Goal: Task Accomplishment & Management: Manage account settings

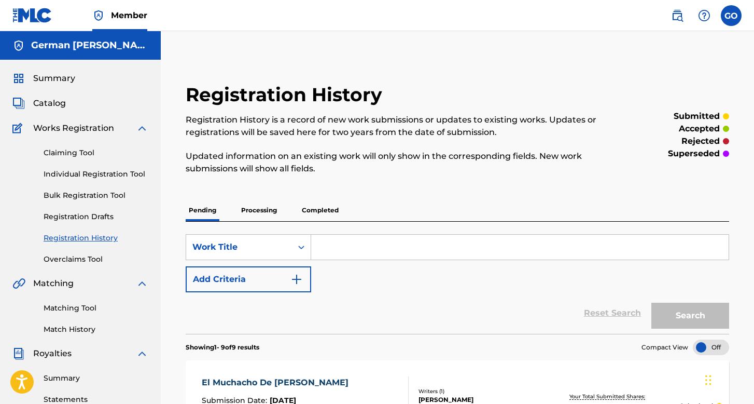
click at [736, 18] on label at bounding box center [731, 15] width 21 height 21
click at [732, 16] on input "GO German Orpineda Hernnadez [EMAIL_ADDRESS][DOMAIN_NAME] Notification Preferen…" at bounding box center [732, 16] width 0 height 0
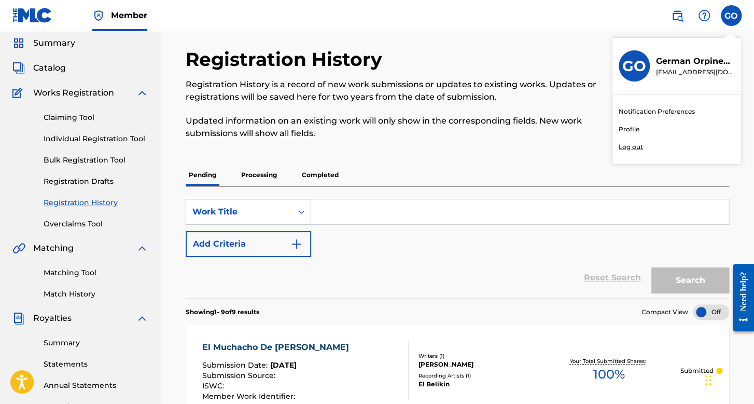
click at [60, 48] on span "Summary" at bounding box center [54, 43] width 42 height 12
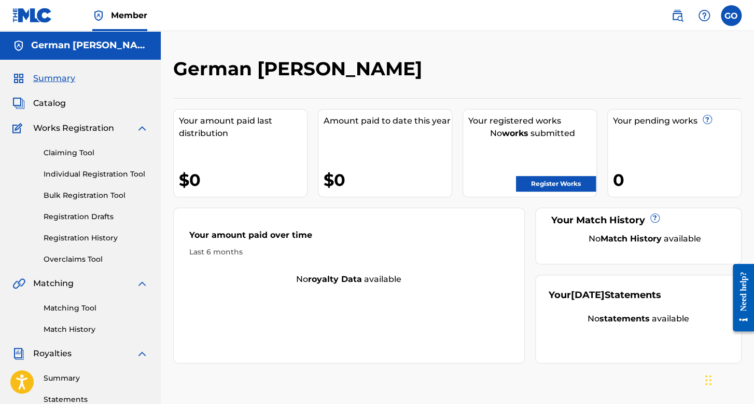
click at [68, 232] on link "Registration History" at bounding box center [96, 237] width 105 height 11
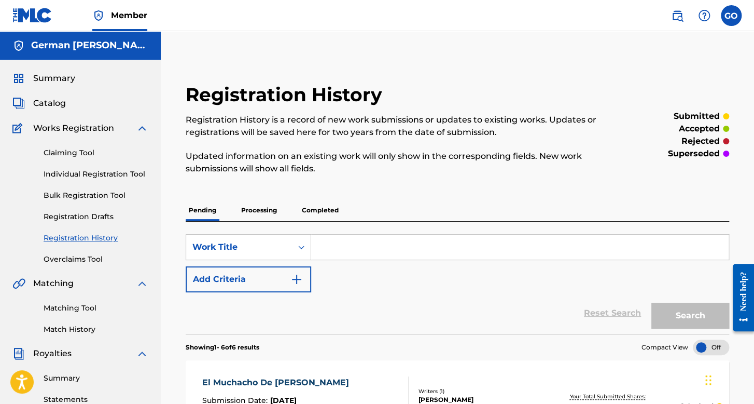
click at [52, 81] on span "Summary" at bounding box center [54, 78] width 42 height 12
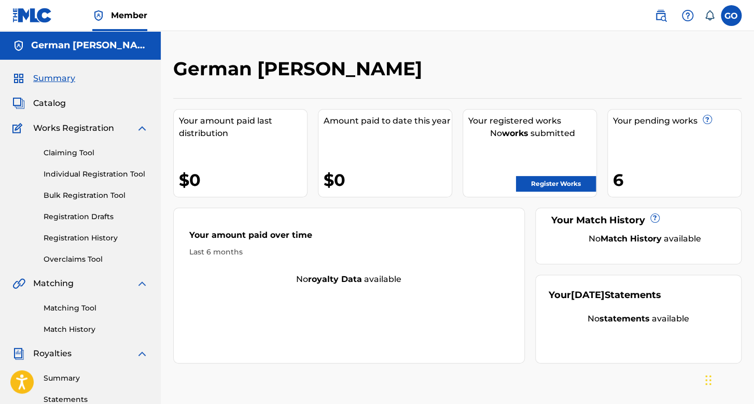
scroll to position [104, 0]
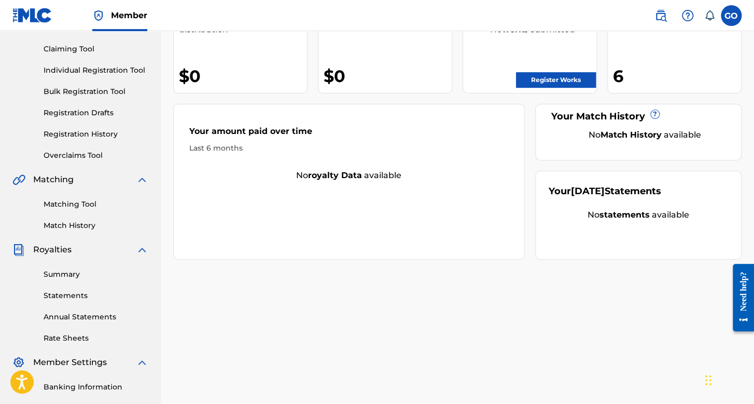
click at [80, 132] on link "Registration History" at bounding box center [96, 134] width 105 height 11
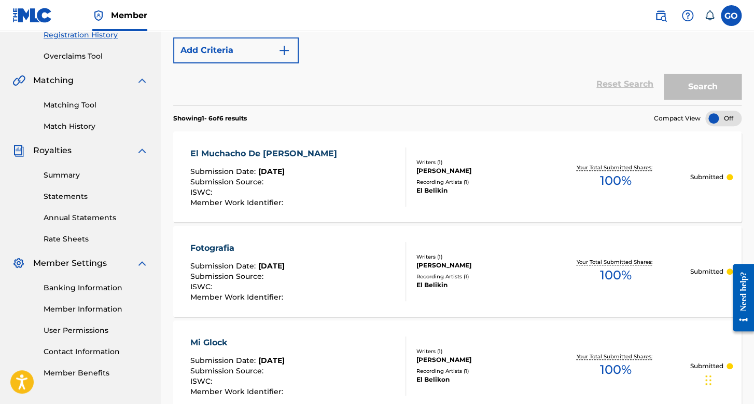
scroll to position [89, 0]
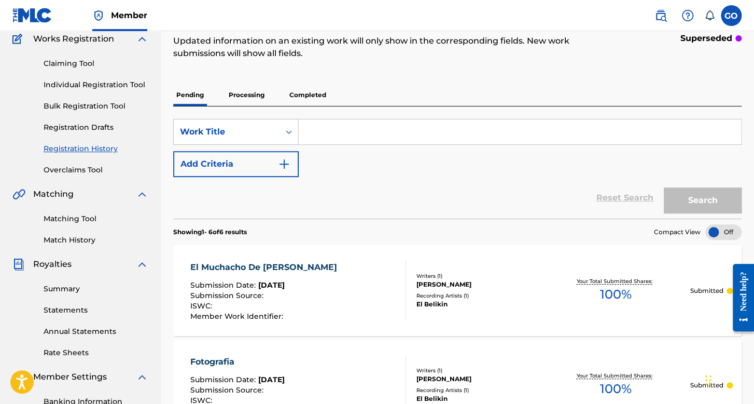
click at [255, 92] on p "Processing" at bounding box center [247, 95] width 42 height 22
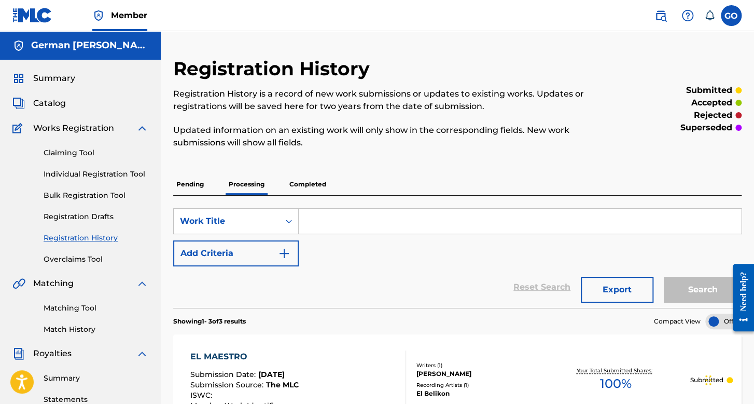
click at [317, 175] on p "Completed" at bounding box center [307, 184] width 43 height 22
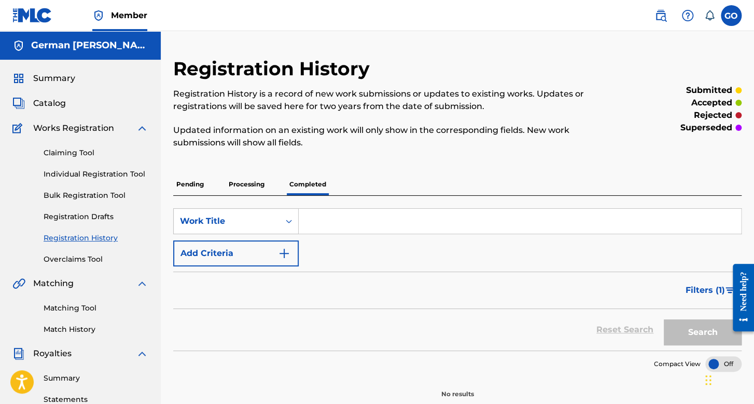
click at [244, 175] on div "Registration History Registration History is a record of new work submissions o…" at bounding box center [457, 227] width 569 height 341
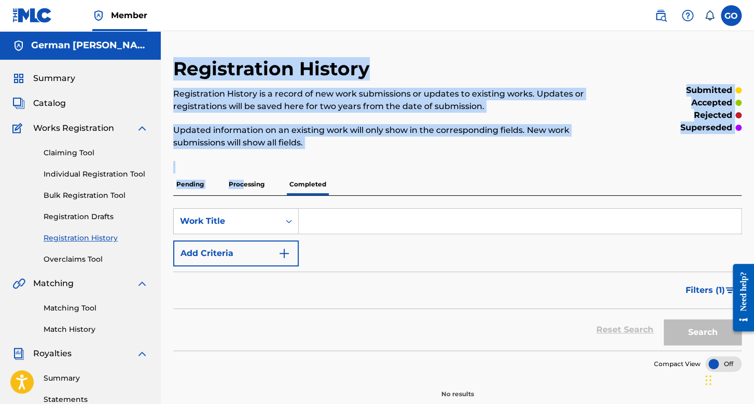
click at [245, 177] on p "Processing" at bounding box center [247, 184] width 42 height 22
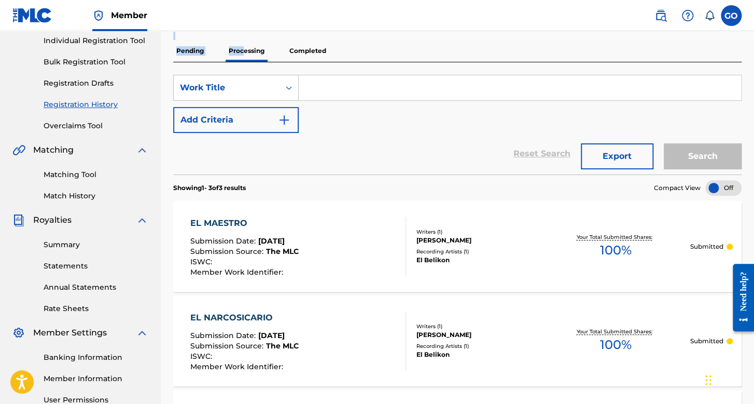
scroll to position [118, 0]
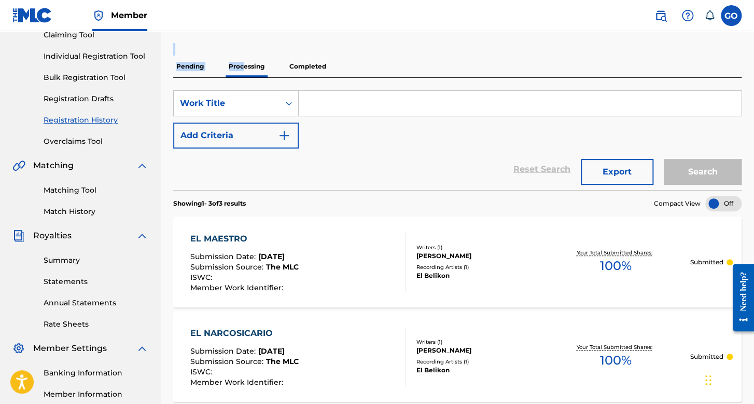
click at [202, 71] on p "Pending" at bounding box center [190, 67] width 34 height 22
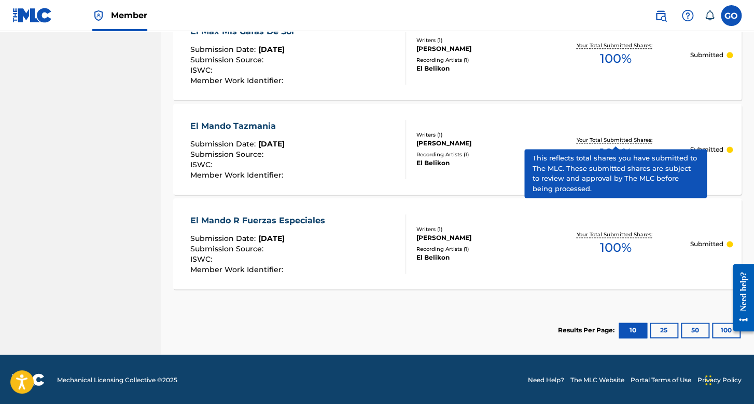
click at [665, 326] on button "25" at bounding box center [664, 330] width 29 height 16
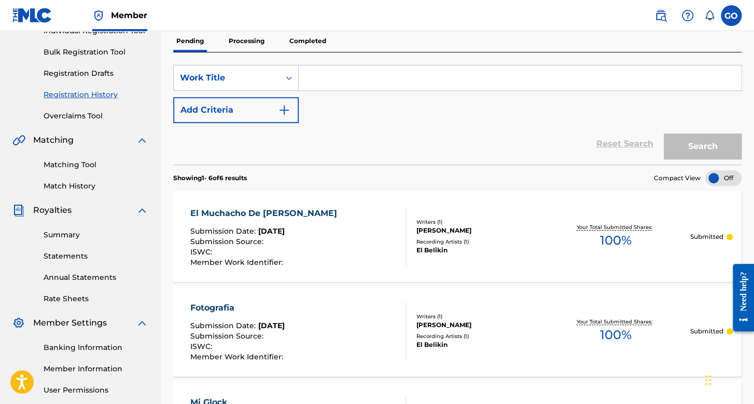
scroll to position [52, 0]
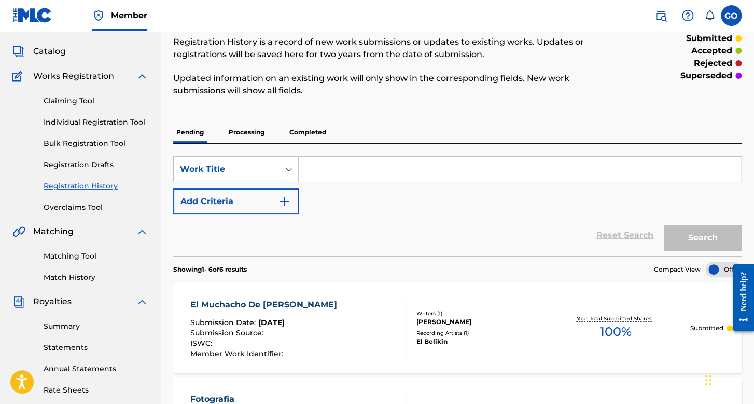
click at [247, 125] on p "Processing" at bounding box center [247, 132] width 42 height 22
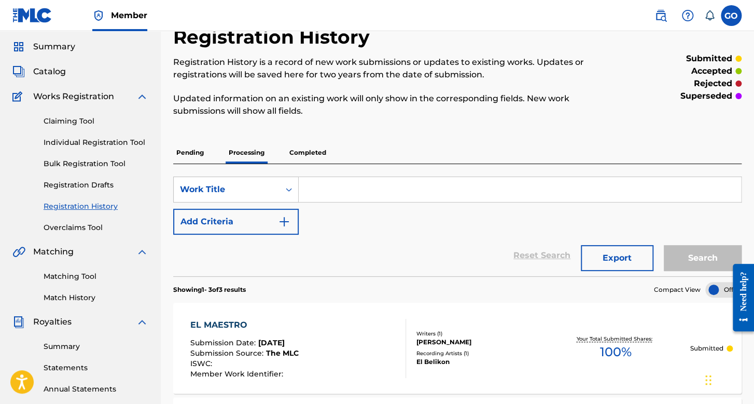
scroll to position [14, 0]
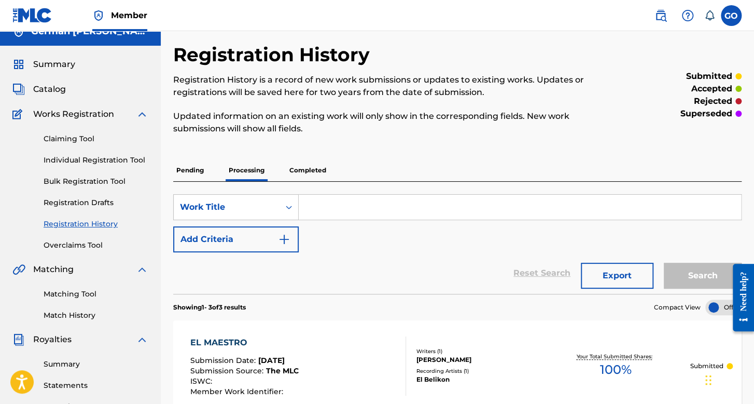
click at [316, 152] on div "Registration History Registration History is a record of new work submissions o…" at bounding box center [457, 354] width 569 height 622
click at [319, 167] on p "Completed" at bounding box center [307, 170] width 43 height 22
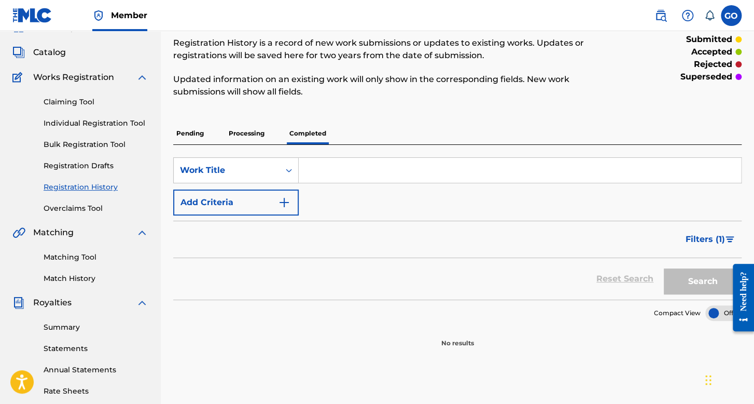
scroll to position [104, 0]
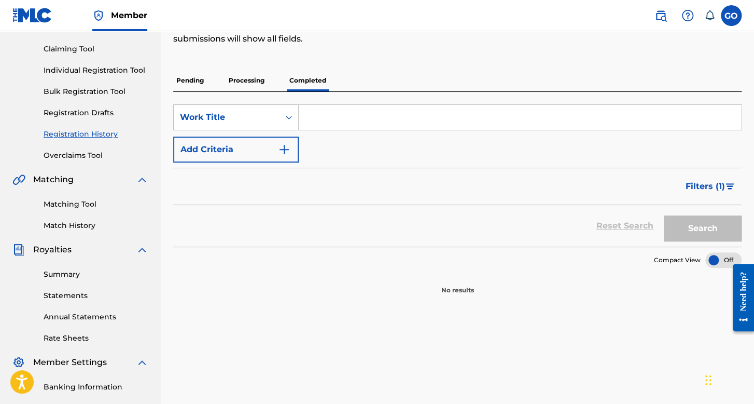
click at [96, 132] on link "Registration History" at bounding box center [96, 134] width 105 height 11
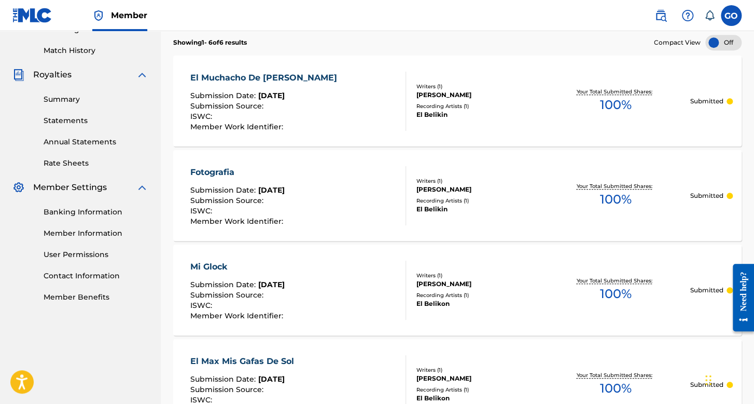
scroll to position [141, 0]
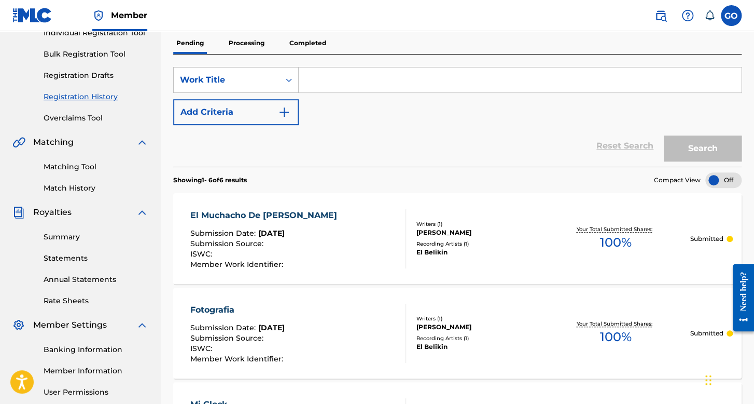
click at [244, 41] on p "Processing" at bounding box center [247, 43] width 42 height 22
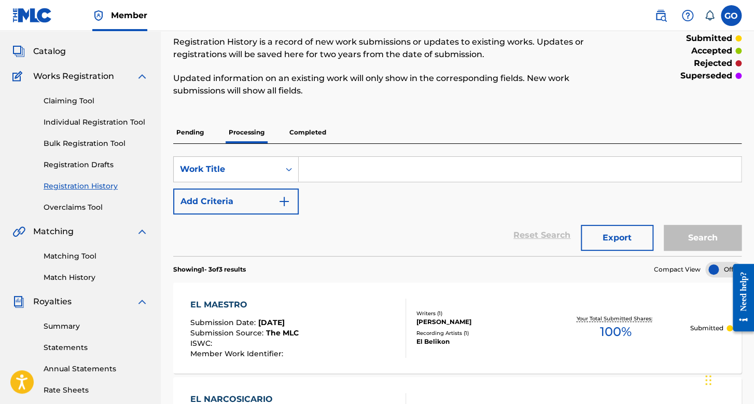
click at [308, 131] on p "Completed" at bounding box center [307, 132] width 43 height 22
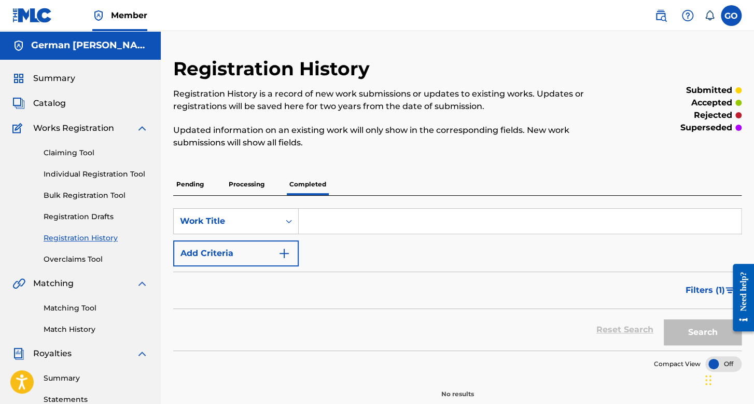
click at [187, 179] on p "Pending" at bounding box center [190, 184] width 34 height 22
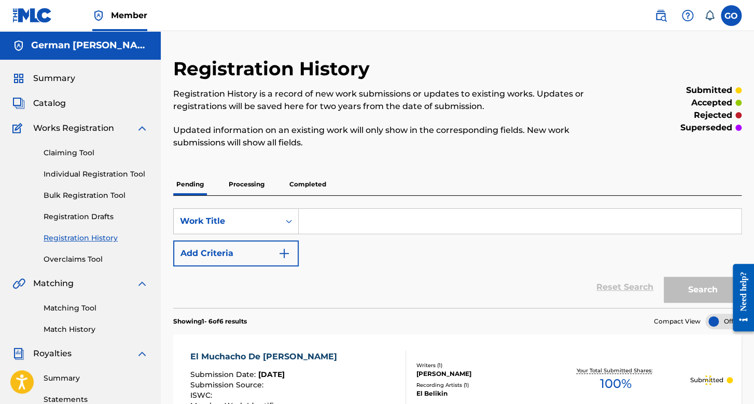
drag, startPoint x: 53, startPoint y: 62, endPoint x: 58, endPoint y: 66, distance: 6.6
click at [54, 63] on div "Summary Catalog Works Registration Claiming Tool Individual Registration Tool B…" at bounding box center [80, 327] width 161 height 534
drag, startPoint x: 58, startPoint y: 66, endPoint x: 58, endPoint y: 81, distance: 15.0
click at [58, 72] on div "Summary Catalog Works Registration Claiming Tool Individual Registration Tool B…" at bounding box center [80, 327] width 161 height 534
click at [58, 84] on span "Summary" at bounding box center [54, 78] width 42 height 12
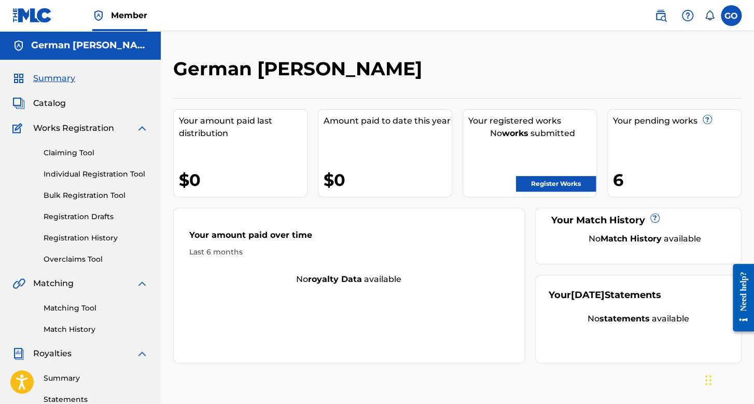
click at [535, 134] on div "No works submitted" at bounding box center [532, 133] width 128 height 12
click at [539, 156] on div "Your registered works No works submitted Register Works" at bounding box center [530, 153] width 134 height 88
click at [80, 233] on link "Registration History" at bounding box center [96, 237] width 105 height 11
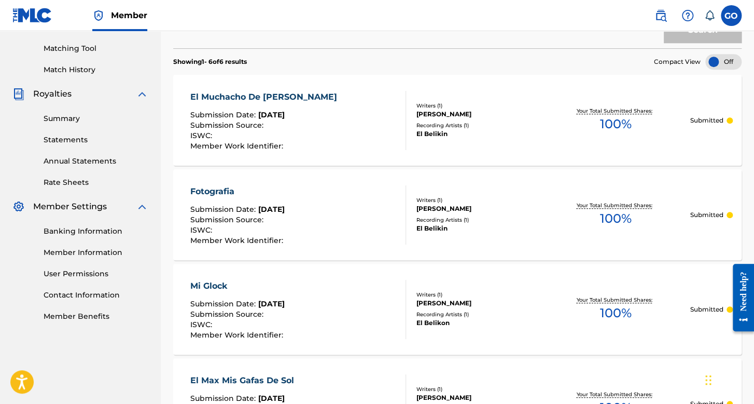
scroll to position [104, 0]
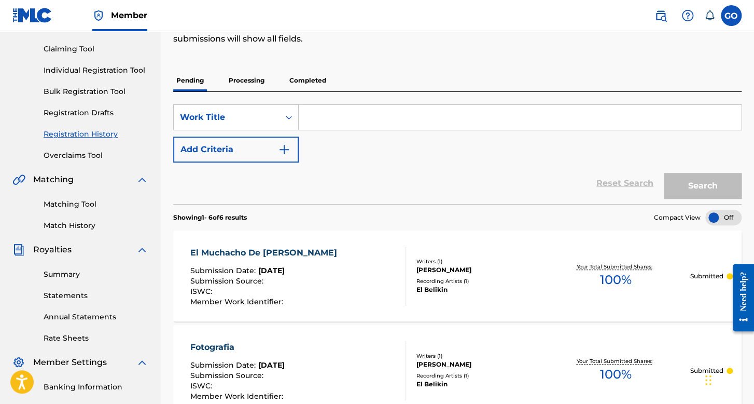
click at [245, 70] on p "Processing" at bounding box center [247, 81] width 42 height 22
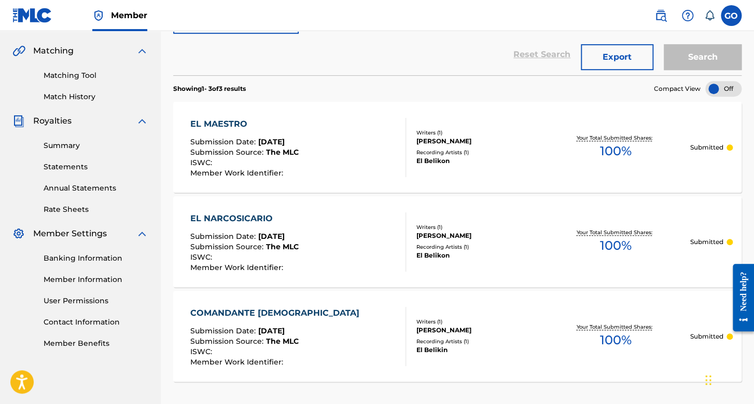
scroll to position [208, 0]
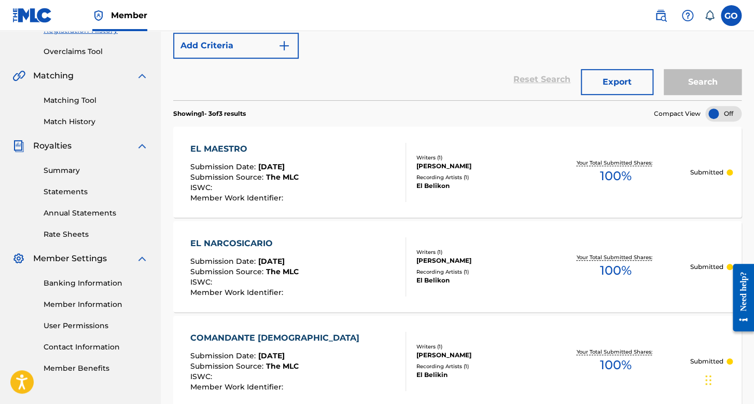
click at [81, 188] on div "Summary Statements Annual Statements Rate Sheets" at bounding box center [80, 196] width 136 height 88
click at [81, 190] on link "Statements" at bounding box center [96, 191] width 105 height 11
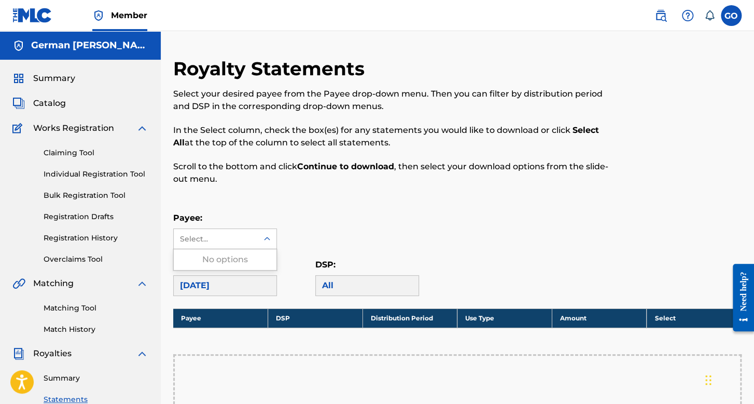
click at [223, 242] on div "Select..." at bounding box center [215, 238] width 71 height 11
click at [310, 209] on div "Royalty Statements Select your desired payee from the Payee drop-down menu. The…" at bounding box center [457, 372] width 569 height 630
click at [741, 18] on nav "Member GO GO German Orpineda Hernnadez orpinedagerman1@gmail.com Notification P…" at bounding box center [377, 15] width 754 height 31
click at [725, 20] on label at bounding box center [731, 15] width 21 height 21
click at [732, 16] on input "GO German Orpineda Hernnadez [EMAIL_ADDRESS][DOMAIN_NAME] Notification Preferen…" at bounding box center [732, 16] width 0 height 0
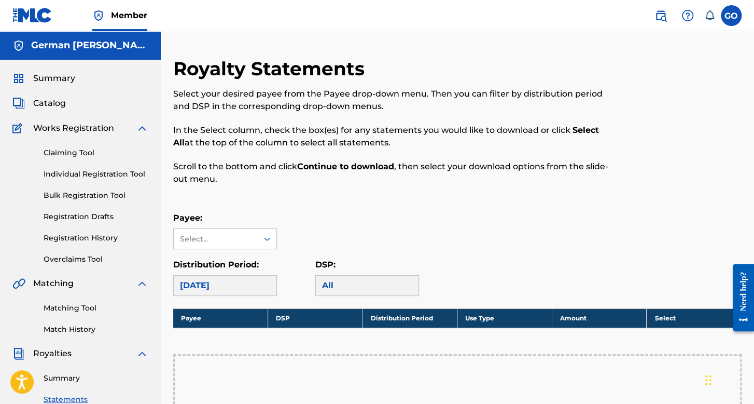
drag, startPoint x: 548, startPoint y: 45, endPoint x: 530, endPoint y: 46, distance: 18.2
click at [548, 45] on div "Royalty Statements Select your desired payee from the Payee drop-down menu. The…" at bounding box center [458, 359] width 594 height 656
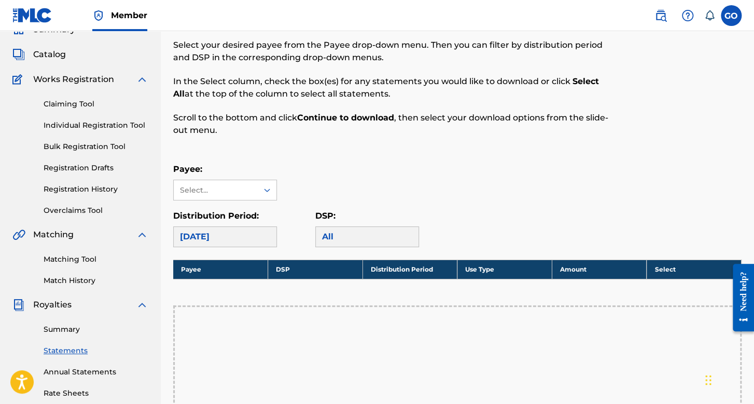
scroll to position [156, 0]
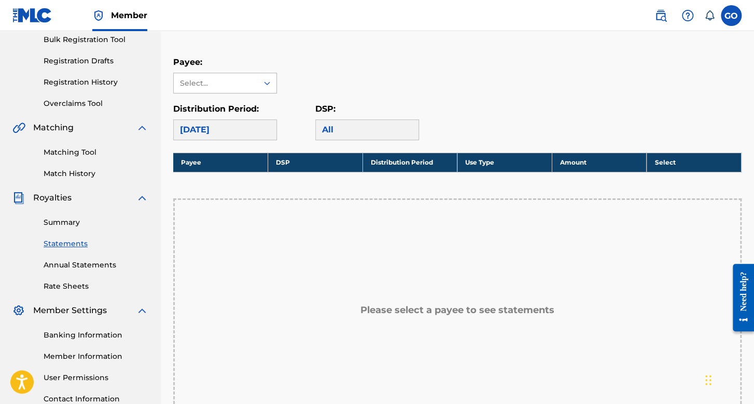
click at [247, 77] on div "Select..." at bounding box center [216, 83] width 84 height 20
click at [297, 48] on div "Royalty Statements Select your desired payee from the Payee drop-down menu. The…" at bounding box center [457, 216] width 569 height 630
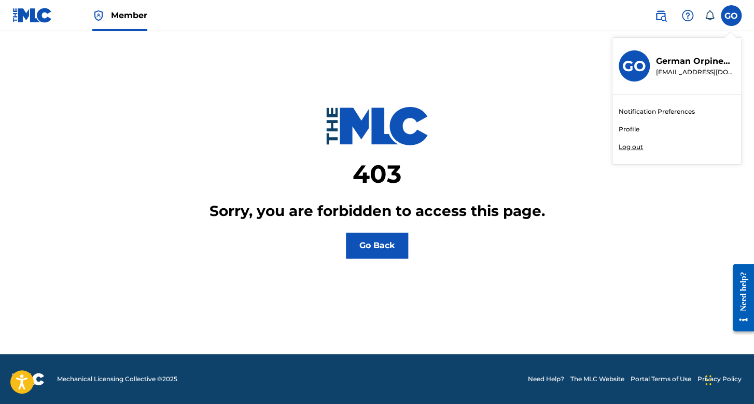
click at [619, 146] on p "Log out" at bounding box center [631, 146] width 24 height 9
click at [732, 16] on input "GO German Orpineda Hernnadez [EMAIL_ADDRESS][DOMAIN_NAME] Notification Preferen…" at bounding box center [732, 16] width 0 height 0
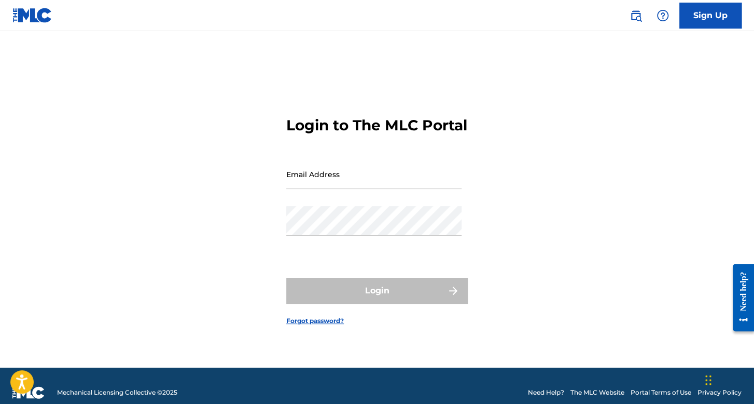
click at [375, 189] on input "Email Address" at bounding box center [373, 174] width 175 height 30
type input "a"
type input "[EMAIL_ADDRESS][DOMAIN_NAME]"
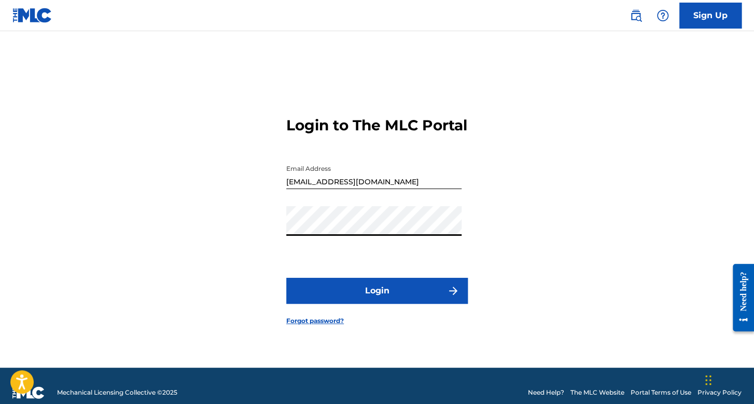
click at [382, 304] on button "Login" at bounding box center [377, 291] width 182 height 26
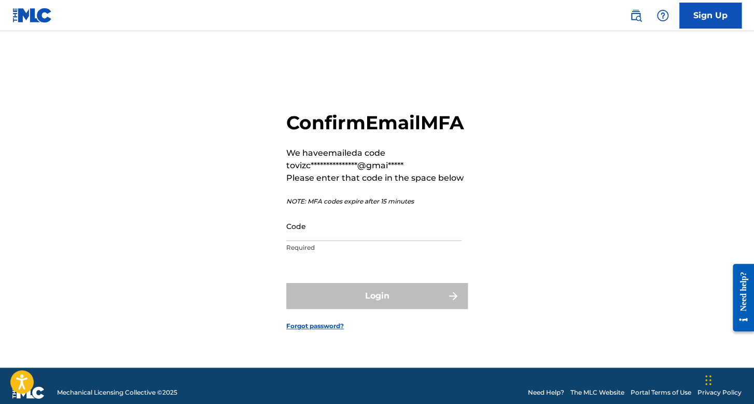
click at [387, 309] on div "Login" at bounding box center [377, 296] width 182 height 26
click at [332, 220] on div "**********" at bounding box center [377, 184] width 182 height 147
click at [334, 236] on input "Code" at bounding box center [373, 226] width 175 height 30
paste input "453273"
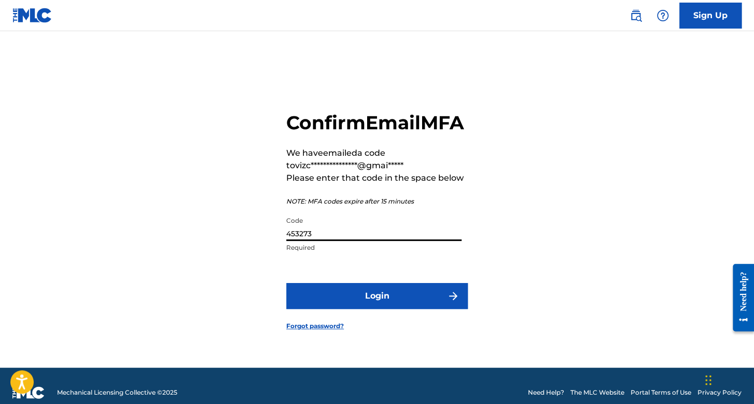
type input "453273"
click at [383, 296] on button "Login" at bounding box center [377, 296] width 182 height 26
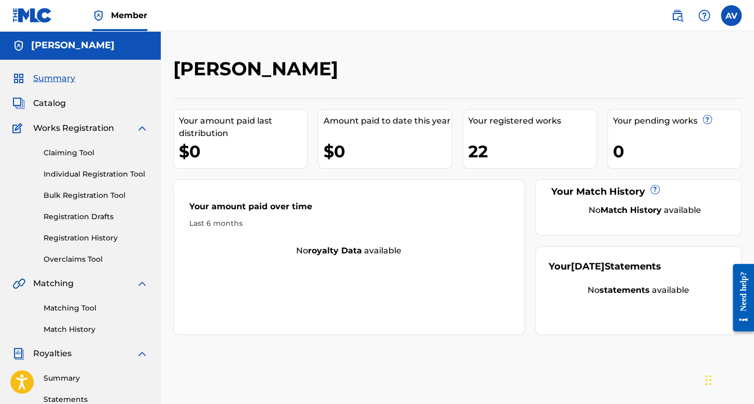
click at [80, 243] on div "Claiming Tool Individual Registration Tool Bulk Registration Tool Registration …" at bounding box center [80, 199] width 136 height 130
click at [81, 243] on link "Registration History" at bounding box center [96, 237] width 105 height 11
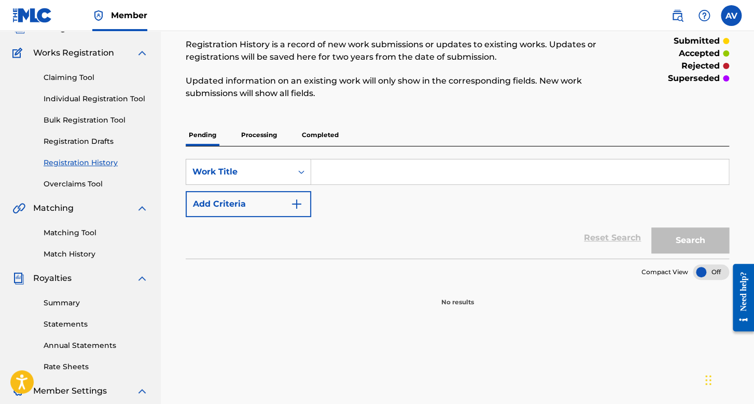
scroll to position [104, 0]
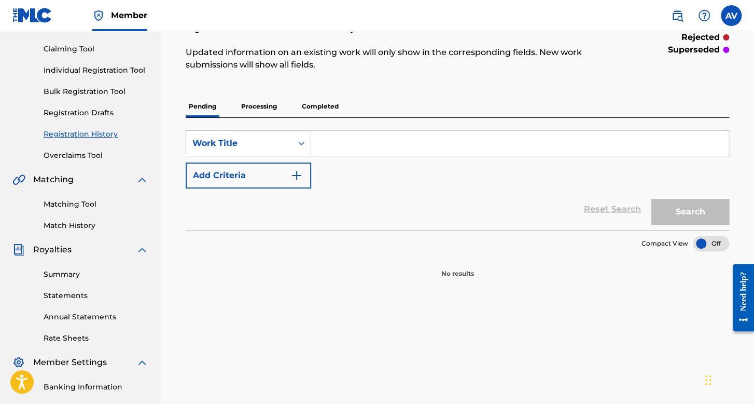
click at [272, 101] on p "Processing" at bounding box center [259, 106] width 42 height 22
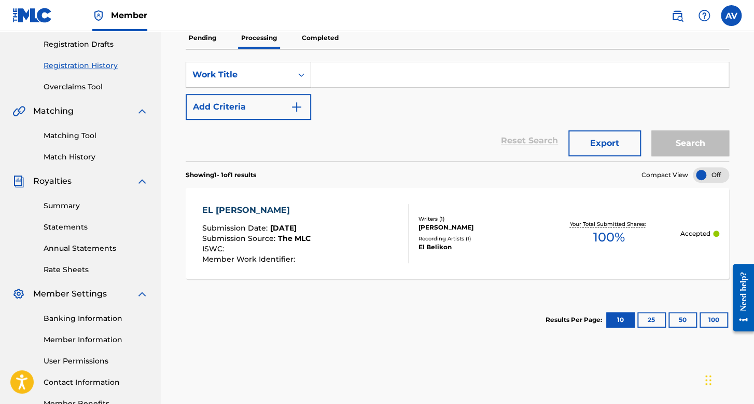
scroll to position [156, 0]
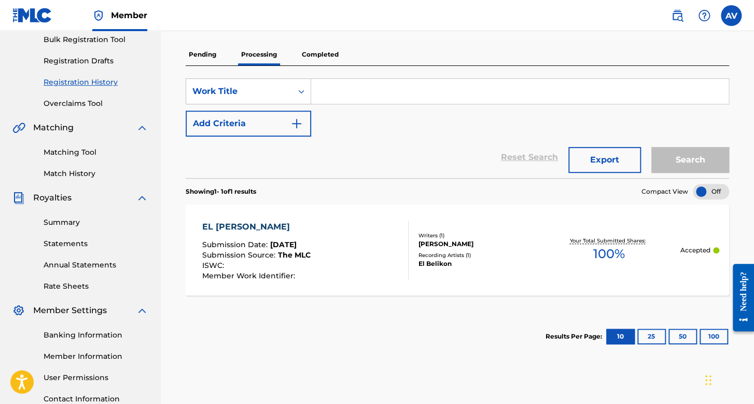
click at [335, 53] on p "Completed" at bounding box center [320, 55] width 43 height 22
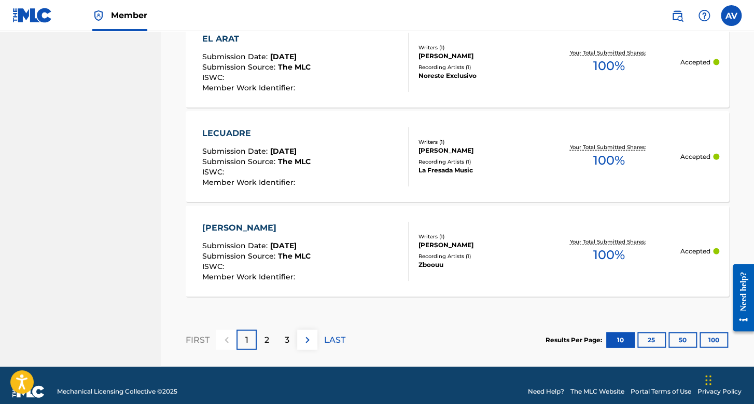
scroll to position [1059, 0]
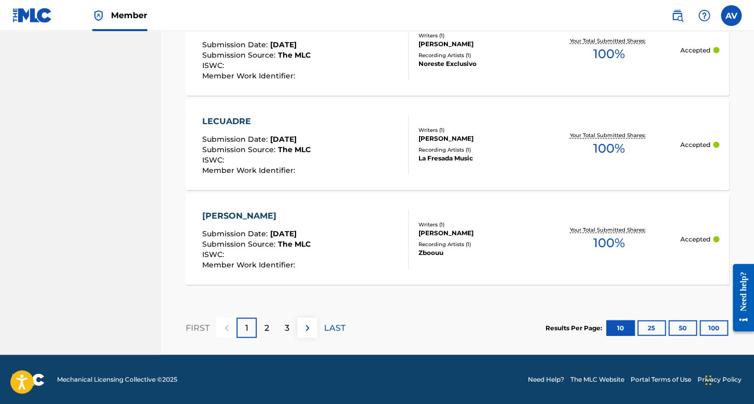
click at [647, 323] on button "25" at bounding box center [652, 328] width 29 height 16
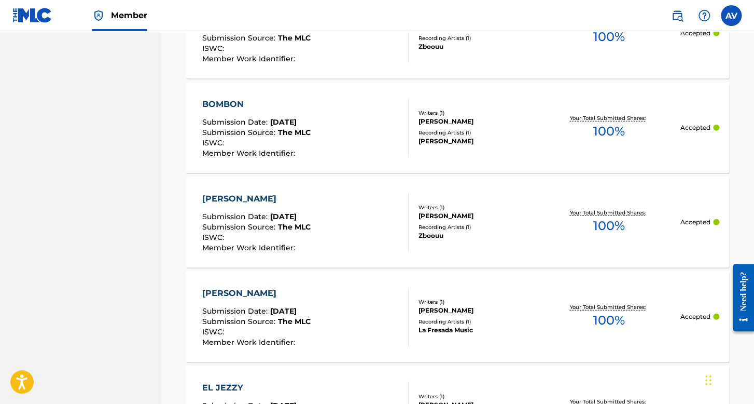
scroll to position [1253, 0]
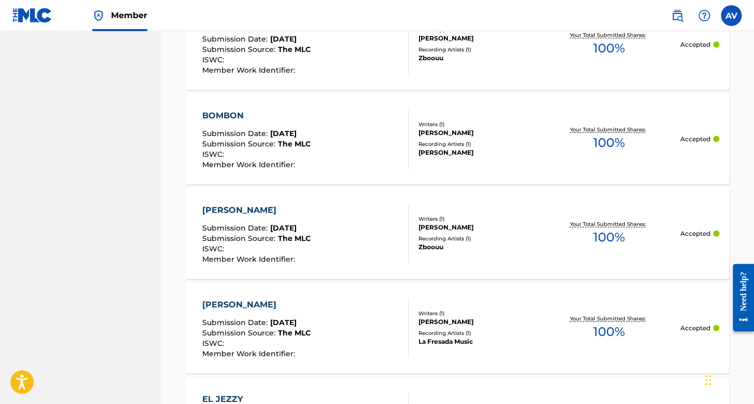
click at [735, 16] on label at bounding box center [731, 15] width 21 height 21
click at [732, 16] on input "AV [PERSON_NAME] [EMAIL_ADDRESS][DOMAIN_NAME] Notification Preferences Profile …" at bounding box center [732, 16] width 0 height 0
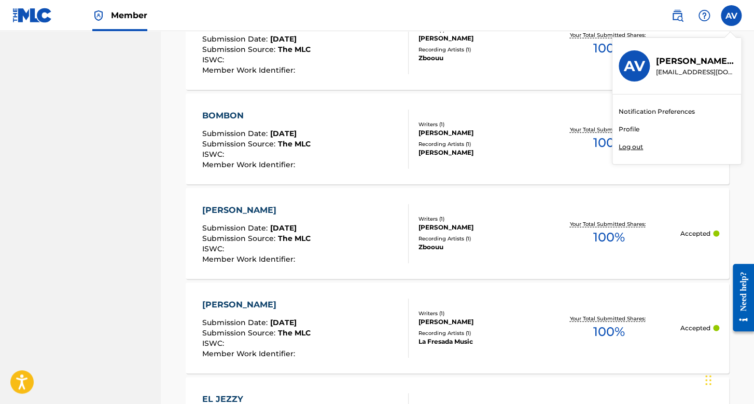
click at [633, 130] on link "Profile" at bounding box center [629, 129] width 21 height 9
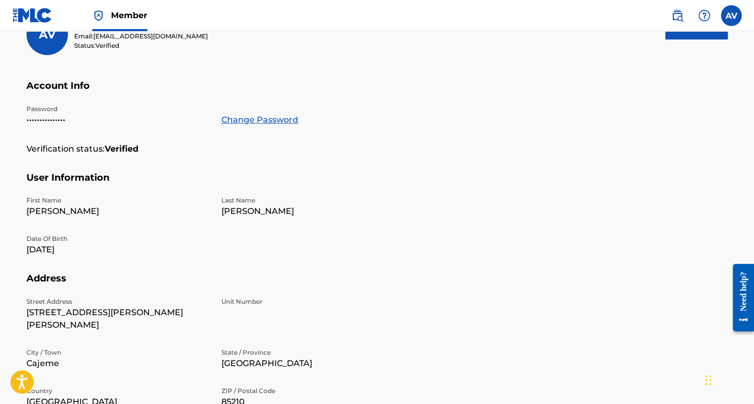
scroll to position [87, 0]
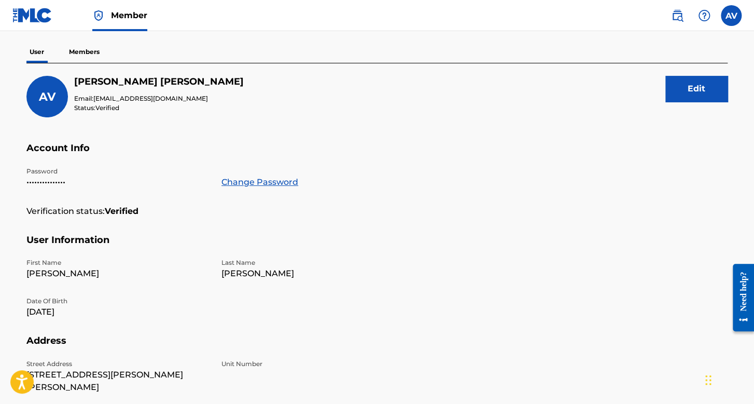
click at [645, 88] on div "AV [PERSON_NAME] Email: [EMAIL_ADDRESS][DOMAIN_NAME] Status: Verified Edit" at bounding box center [376, 109] width 701 height 66
click at [705, 88] on button "Edit" at bounding box center [697, 89] width 62 height 26
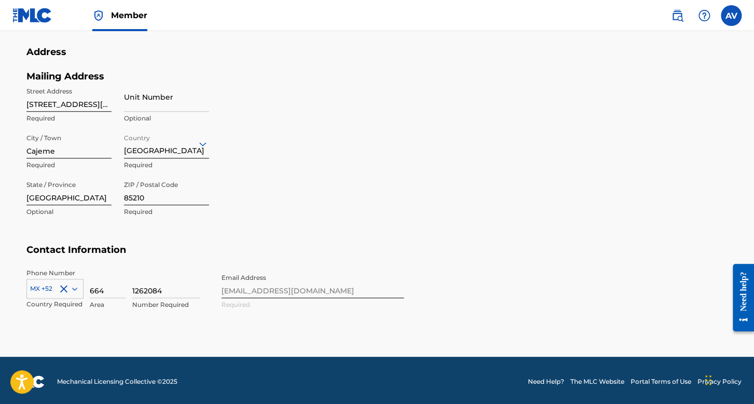
scroll to position [427, 0]
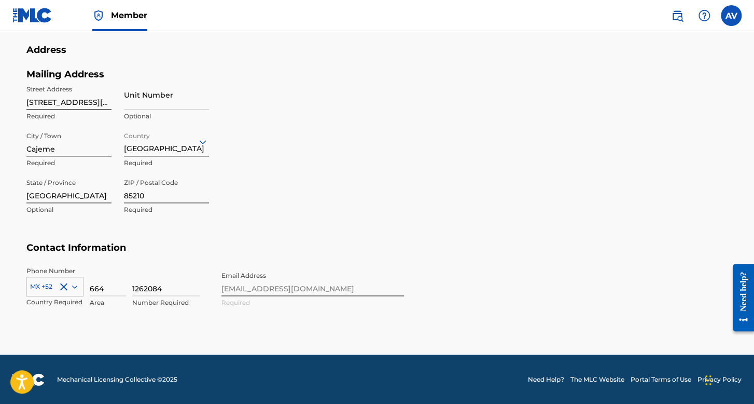
click at [171, 283] on input "1262084" at bounding box center [165, 281] width 67 height 30
type input "1"
type input "7"
type input "3814323"
drag, startPoint x: 62, startPoint y: 199, endPoint x: 13, endPoint y: 204, distance: 49.5
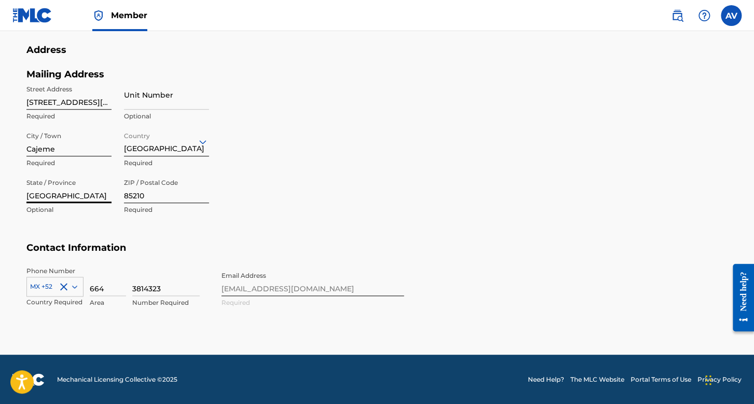
type input "Michoacan"
drag, startPoint x: 73, startPoint y: 146, endPoint x: 22, endPoint y: 146, distance: 50.8
type input "Lombordia"
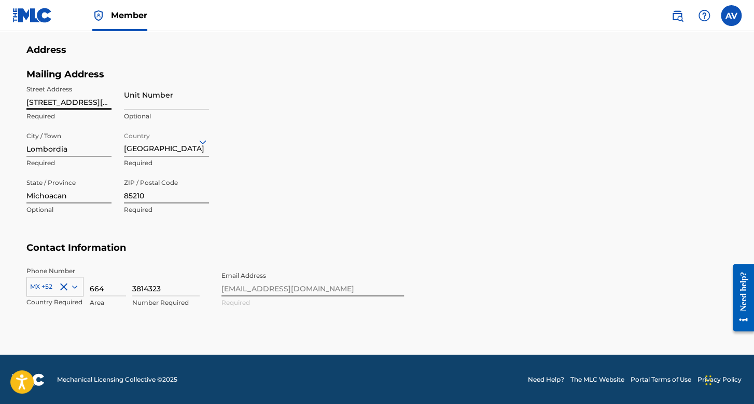
drag, startPoint x: 109, startPoint y: 104, endPoint x: 14, endPoint y: 111, distance: 95.1
type input "6"
click at [32, 104] on input "6" at bounding box center [68, 95] width 85 height 30
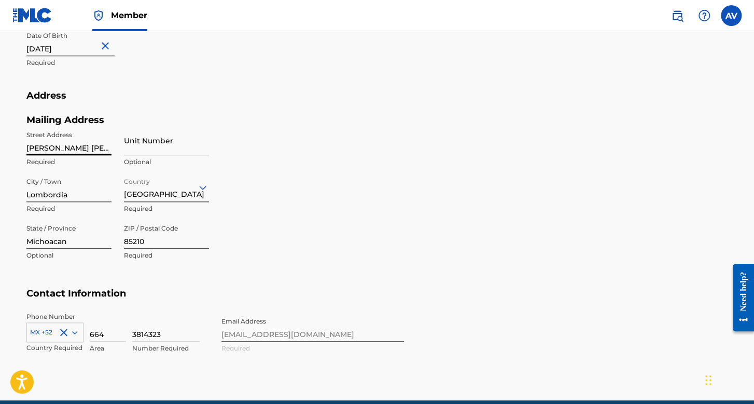
scroll to position [376, 0]
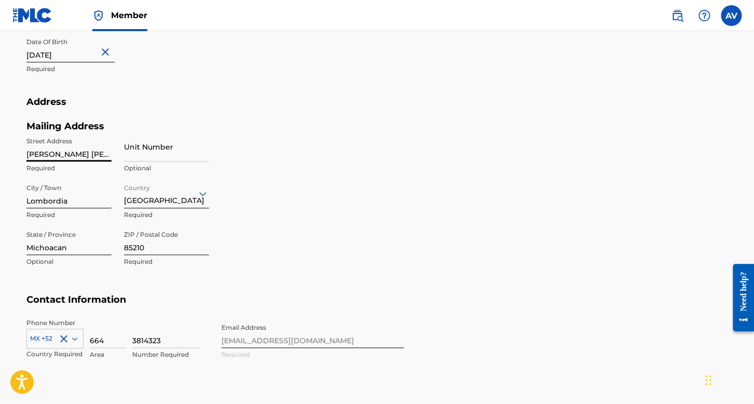
type input "[PERSON_NAME] [PERSON_NAME]"
drag, startPoint x: 150, startPoint y: 247, endPoint x: 116, endPoint y: 245, distance: 34.8
click at [116, 245] on div "Street Address [PERSON_NAME] [PERSON_NAME] Required Unit Number Optional City /…" at bounding box center [117, 202] width 183 height 140
click at [133, 243] on input "ZIP / Postal Code" at bounding box center [166, 240] width 85 height 30
click at [30, 159] on input "[PERSON_NAME] [PERSON_NAME]" at bounding box center [68, 147] width 85 height 30
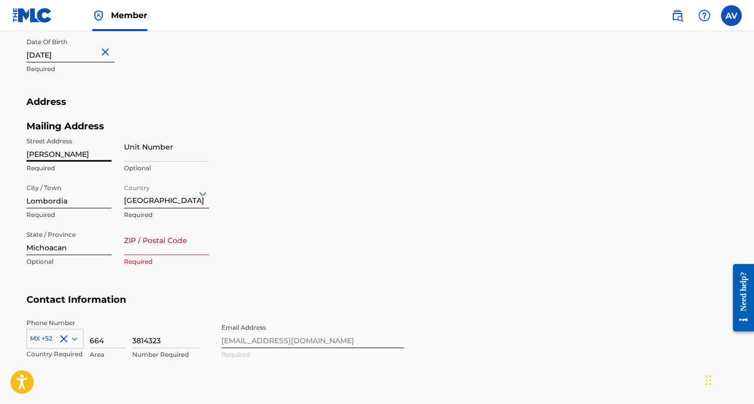
type input "[PERSON_NAME]"
click at [160, 242] on input "ZIP / Postal Code" at bounding box center [166, 240] width 85 height 30
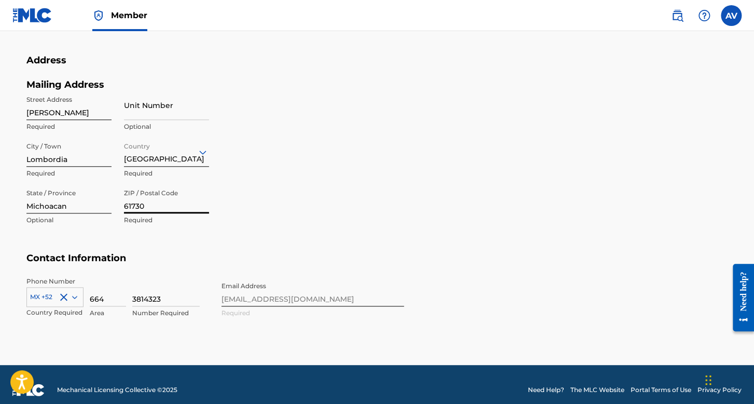
scroll to position [427, 0]
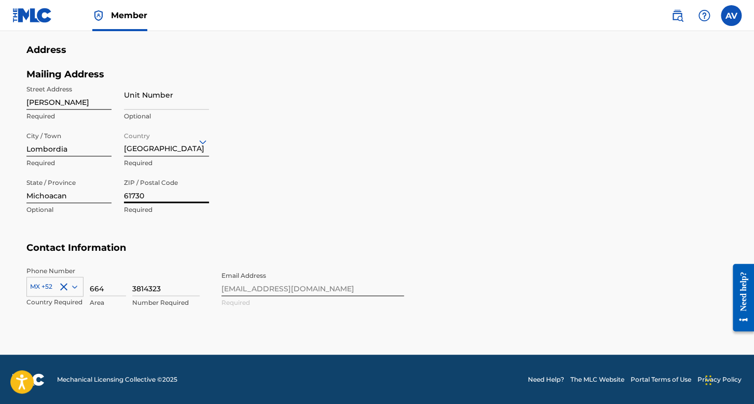
type input "61730"
click at [363, 225] on div "Mailing Address Street Address [PERSON_NAME] Required Unit Number Optional City…" at bounding box center [215, 155] width 378 height 174
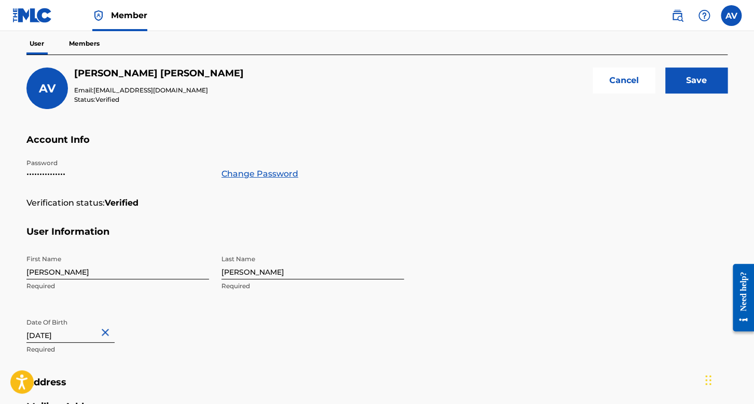
scroll to position [12, 0]
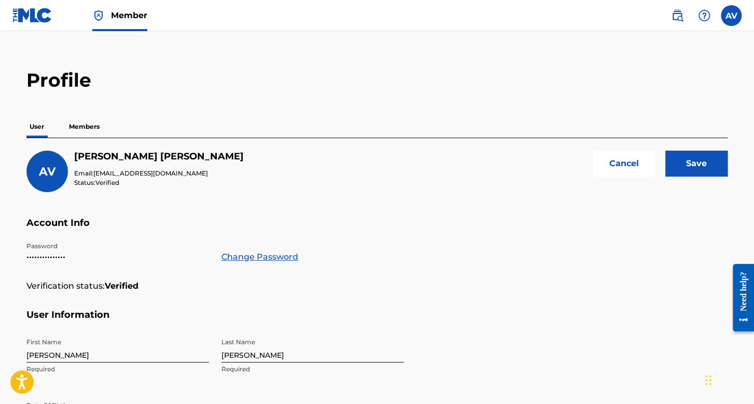
click at [692, 162] on input "Save" at bounding box center [697, 163] width 62 height 26
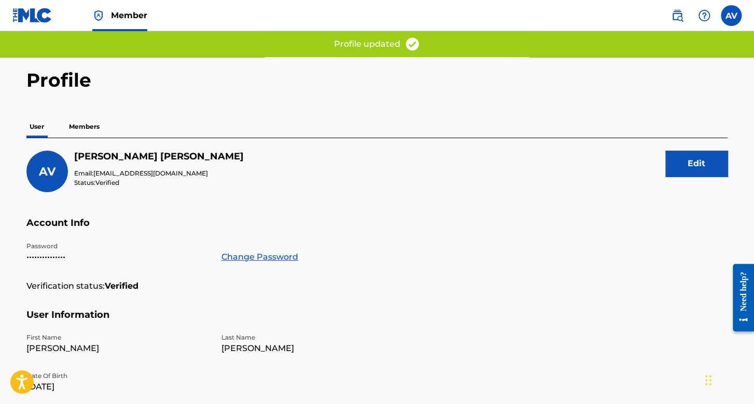
click at [22, 16] on img at bounding box center [32, 15] width 40 height 15
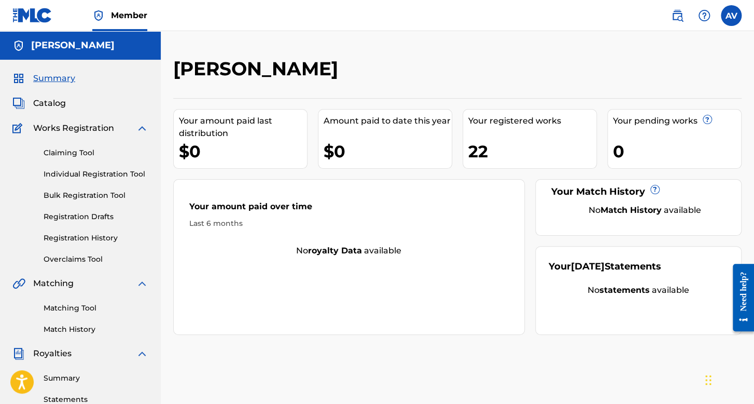
click at [108, 233] on link "Registration History" at bounding box center [96, 237] width 105 height 11
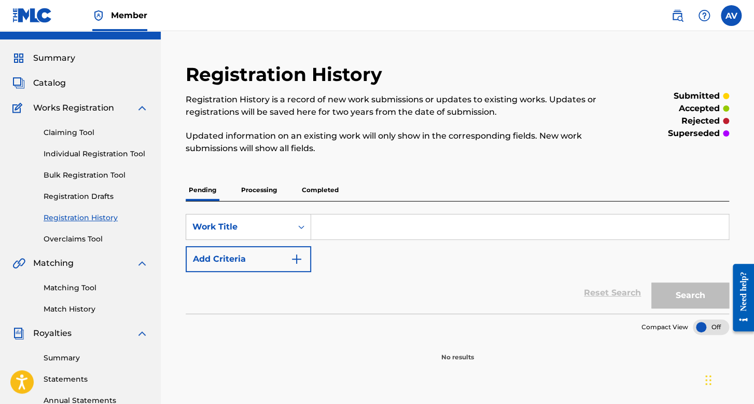
scroll to position [104, 0]
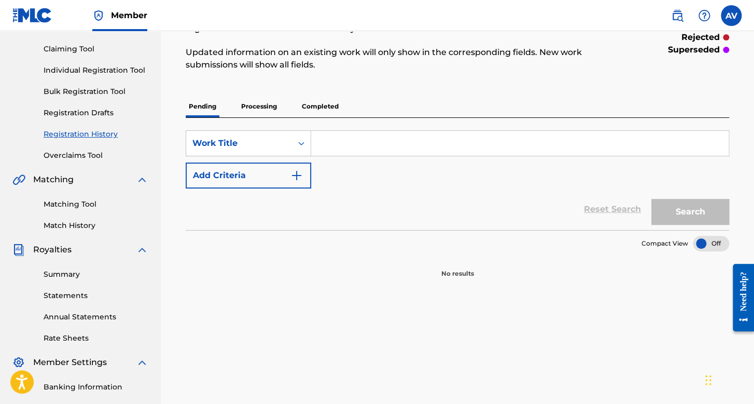
click at [267, 107] on p "Processing" at bounding box center [259, 106] width 42 height 22
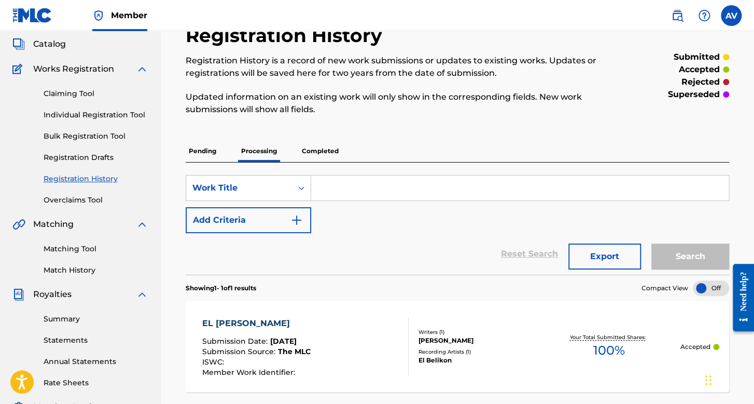
scroll to position [156, 0]
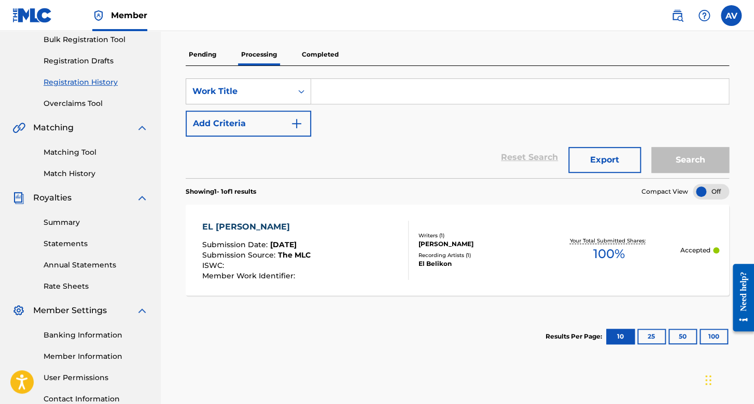
click at [304, 52] on p "Completed" at bounding box center [320, 55] width 43 height 22
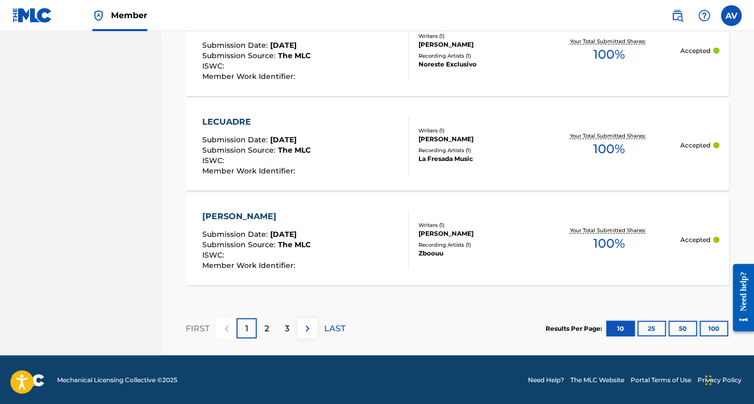
scroll to position [1059, 0]
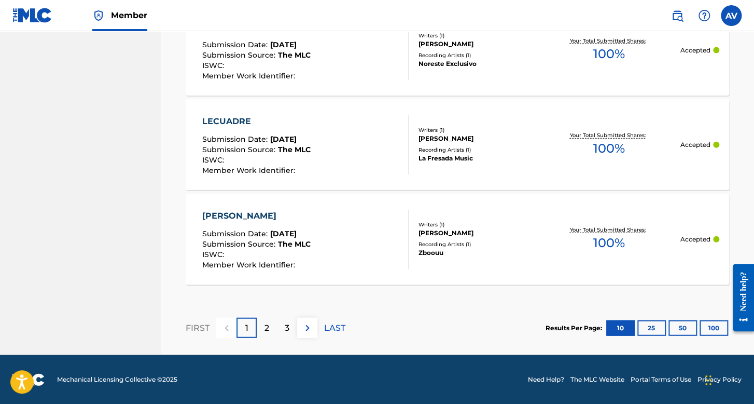
click at [647, 328] on button "25" at bounding box center [652, 328] width 29 height 16
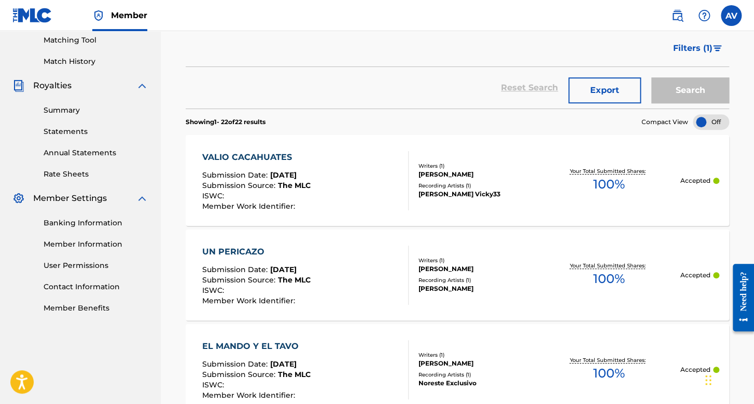
scroll to position [164, 0]
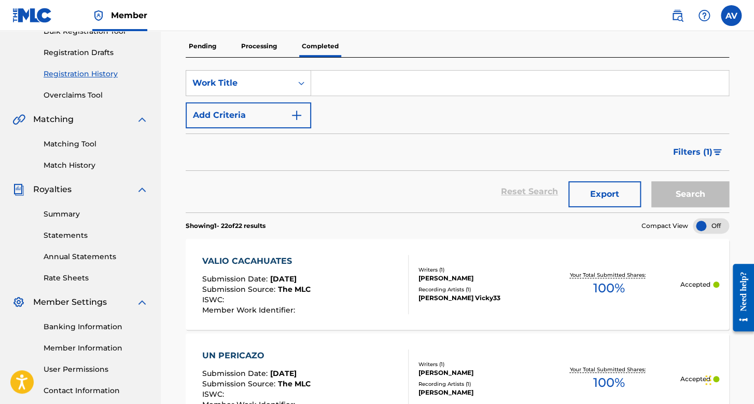
click at [88, 71] on link "Registration History" at bounding box center [96, 73] width 105 height 11
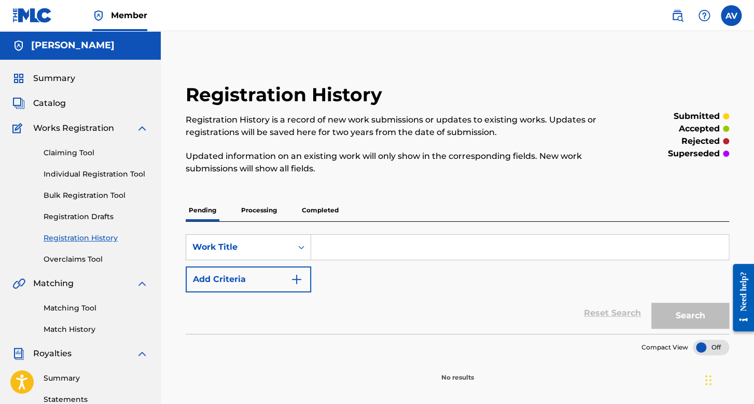
click at [53, 78] on span "Summary" at bounding box center [54, 78] width 42 height 12
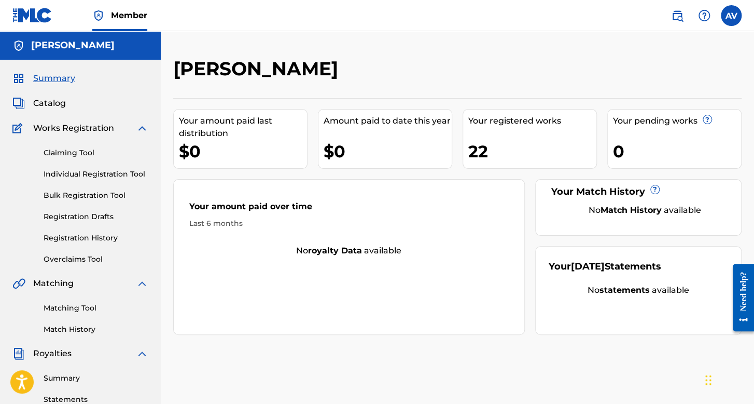
click at [86, 243] on link "Registration History" at bounding box center [96, 237] width 105 height 11
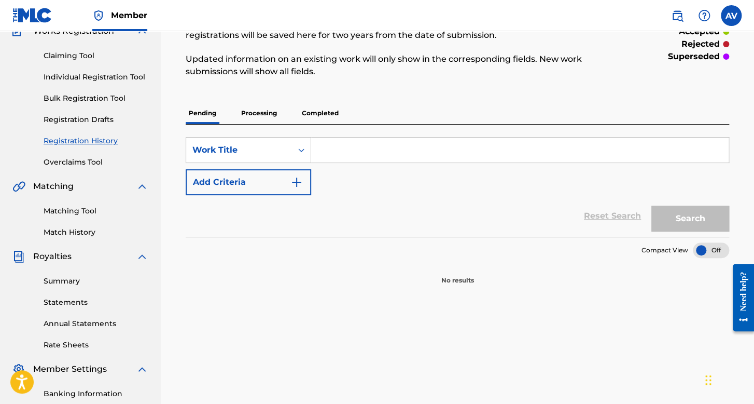
scroll to position [156, 0]
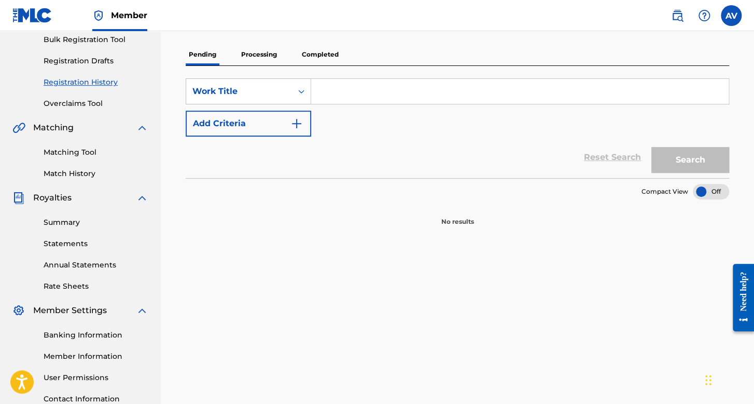
click at [266, 49] on p "Processing" at bounding box center [259, 55] width 42 height 22
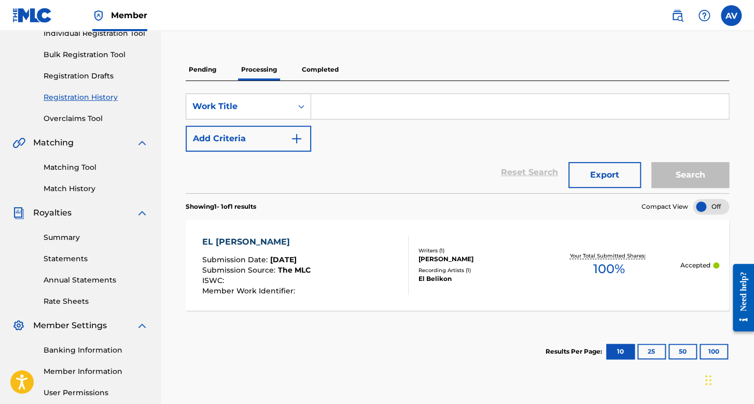
scroll to position [156, 0]
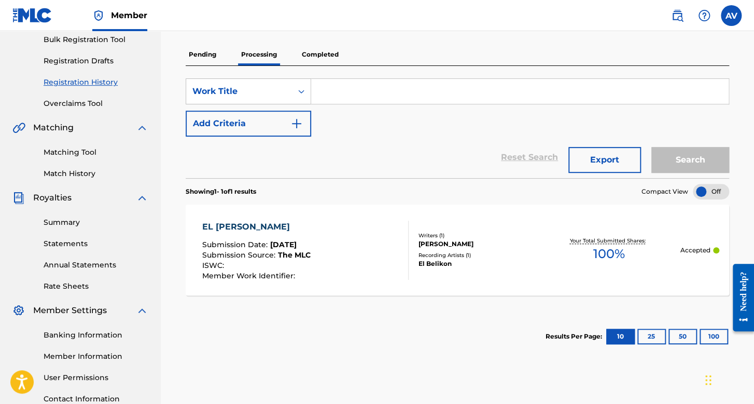
click at [318, 54] on p "Completed" at bounding box center [320, 55] width 43 height 22
